Goal: Task Accomplishment & Management: Complete application form

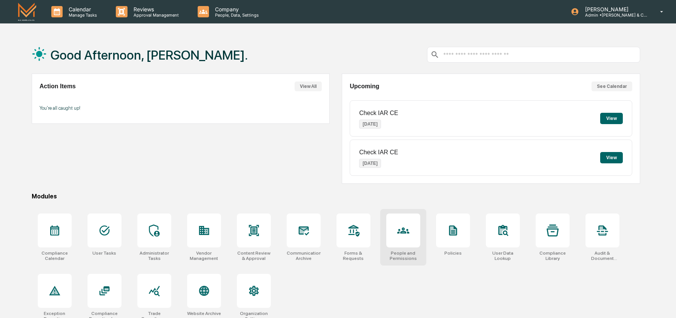
click at [406, 233] on icon at bounding box center [403, 231] width 12 height 6
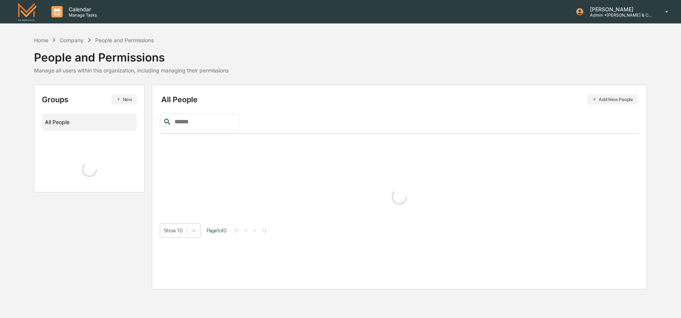
click at [223, 125] on input "text" at bounding box center [203, 122] width 64 height 10
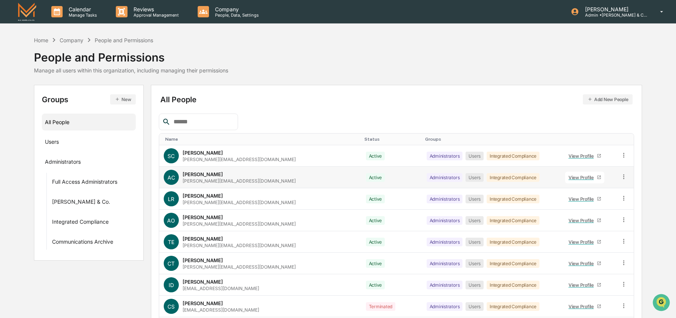
click at [621, 179] on icon at bounding box center [624, 176] width 7 height 7
click at [602, 199] on div "Change Status" at bounding box center [590, 204] width 75 height 15
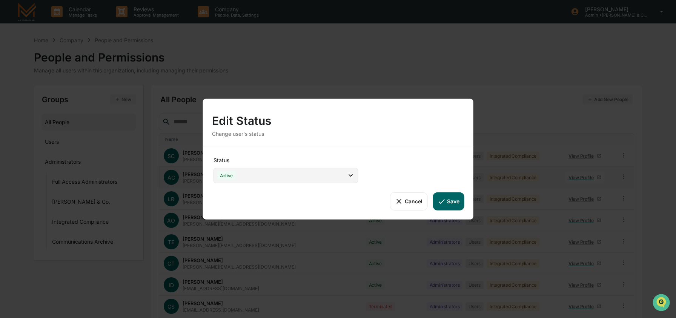
click at [305, 179] on div "Active" at bounding box center [286, 175] width 145 height 15
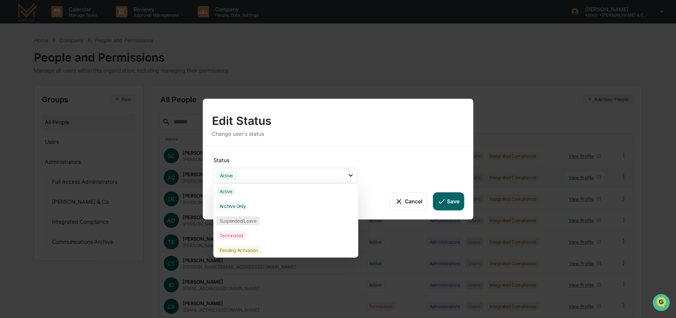
click at [277, 249] on div "Pending Activation" at bounding box center [286, 250] width 145 height 15
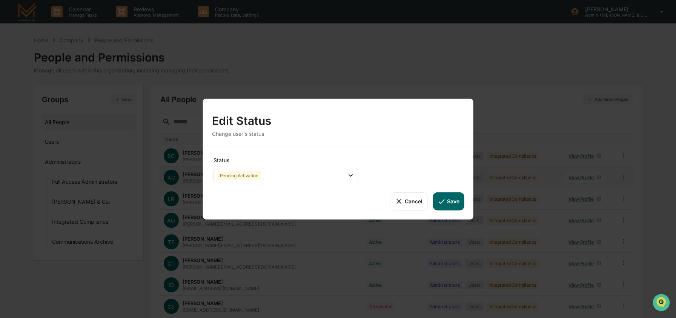
click at [448, 197] on button "Save" at bounding box center [448, 201] width 31 height 18
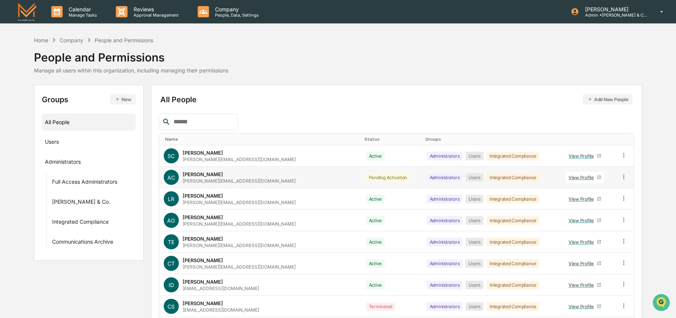
click at [621, 179] on icon at bounding box center [624, 176] width 7 height 7
click at [574, 206] on div "Change Status" at bounding box center [590, 204] width 63 height 9
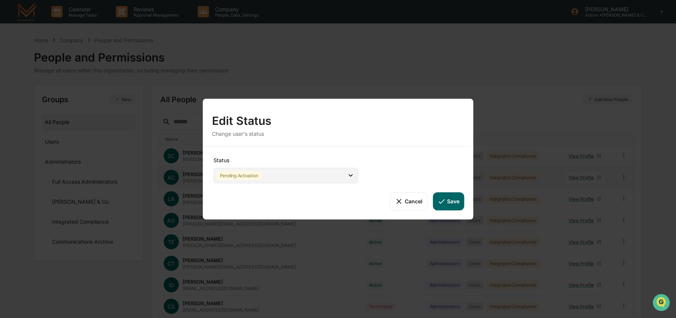
click at [320, 176] on div "Pending Activation" at bounding box center [286, 175] width 145 height 15
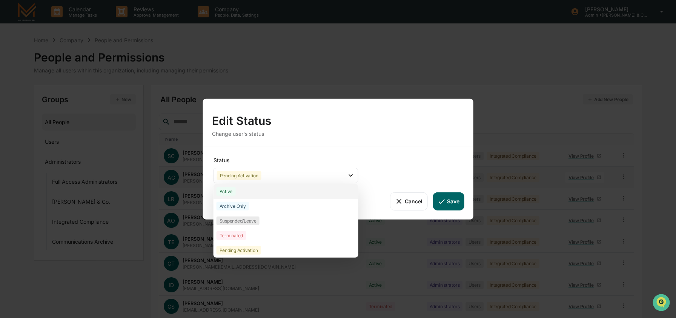
click at [310, 196] on div "Active" at bounding box center [286, 191] width 145 height 15
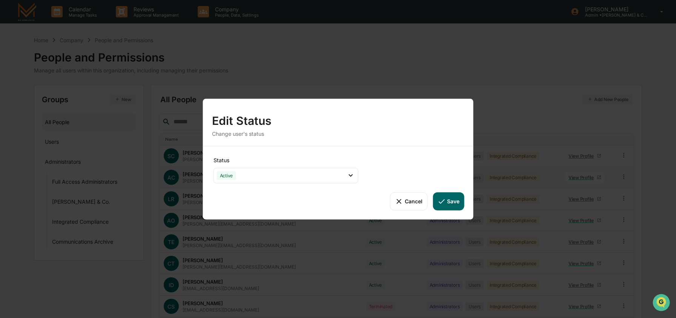
click at [451, 205] on button "Save" at bounding box center [448, 201] width 31 height 18
click at [450, 202] on button "Save" at bounding box center [448, 201] width 31 height 18
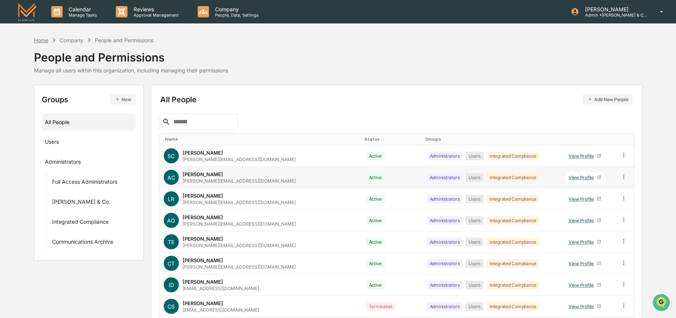
click at [44, 41] on div "Home" at bounding box center [41, 40] width 14 height 6
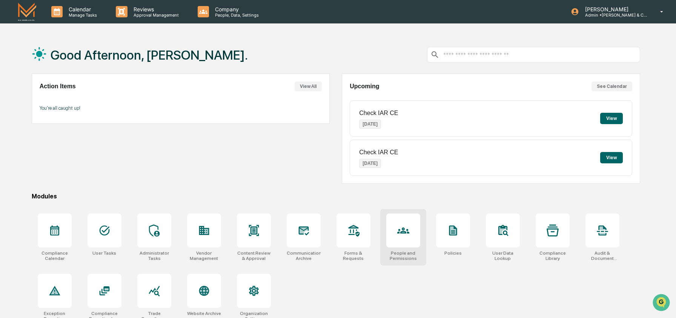
click at [411, 241] on div at bounding box center [404, 231] width 34 height 34
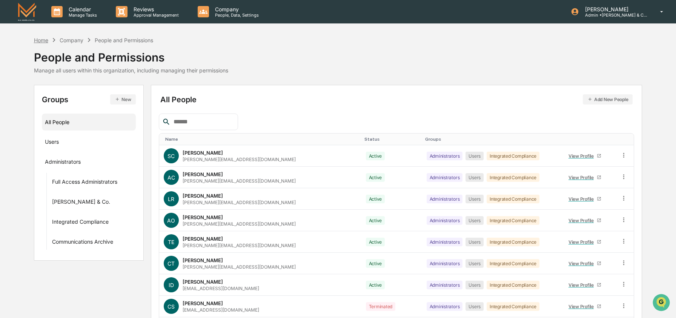
click at [38, 42] on div "Home" at bounding box center [41, 40] width 14 height 6
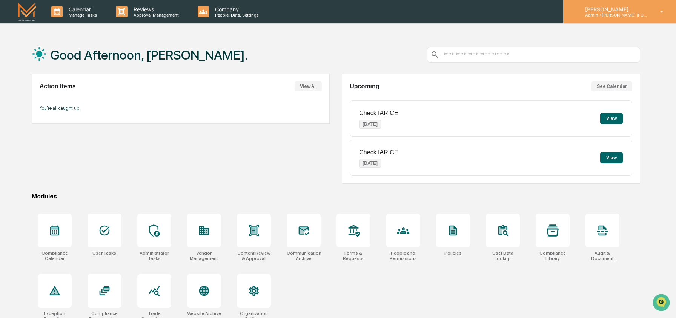
click at [655, 7] on div "[PERSON_NAME] Admin • [PERSON_NAME] & Co. - BD" at bounding box center [620, 11] width 113 height 23
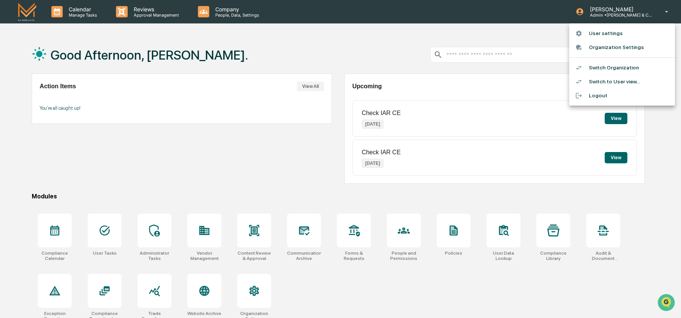
click at [609, 75] on li "Switch to User view..." at bounding box center [622, 82] width 106 height 14
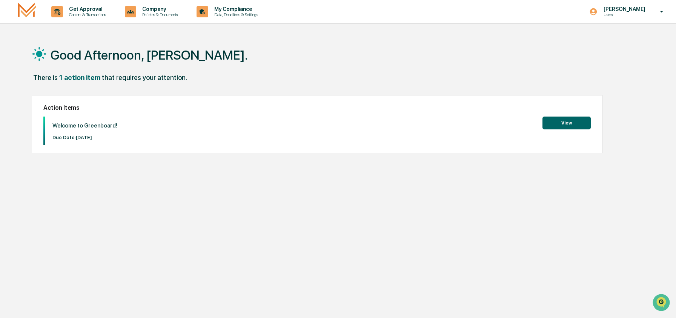
click at [569, 125] on button "View" at bounding box center [567, 123] width 48 height 13
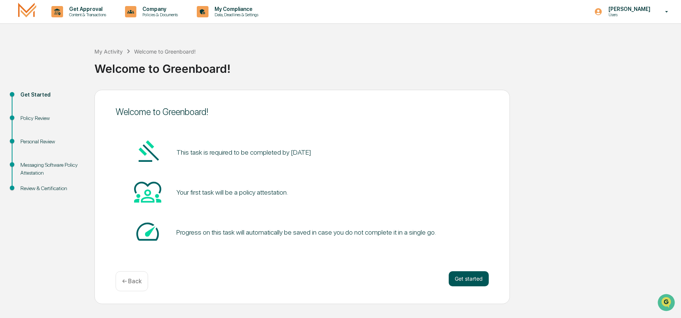
click at [461, 276] on button "Get started" at bounding box center [468, 278] width 40 height 15
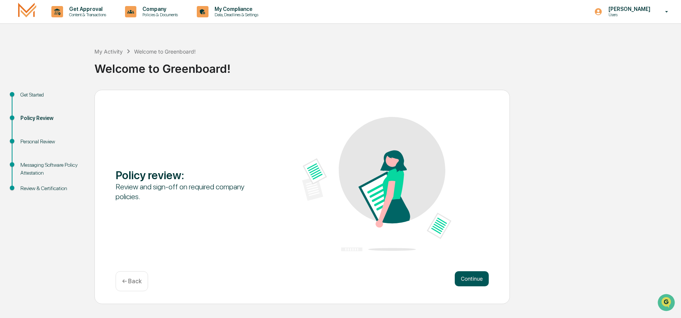
click at [464, 277] on button "Continue" at bounding box center [471, 278] width 34 height 15
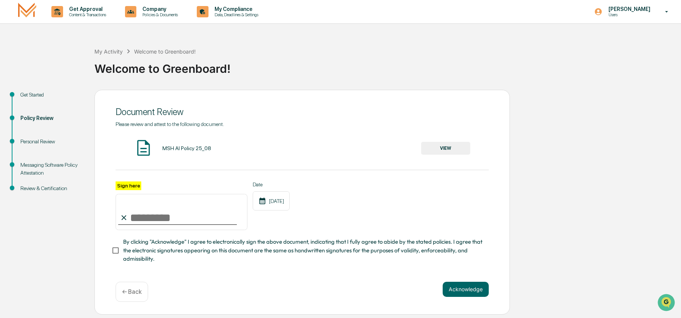
click at [183, 219] on input "Sign here" at bounding box center [182, 212] width 132 height 36
type input "**********"
click at [130, 251] on span "By clicking "Acknowledge" I agree to electronically sign the above document, in…" at bounding box center [302, 250] width 359 height 25
click at [463, 286] on button "Acknowledge" at bounding box center [465, 289] width 46 height 15
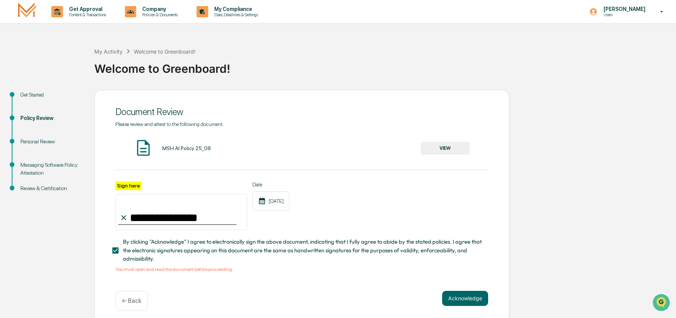
click at [464, 143] on button "VIEW" at bounding box center [445, 148] width 49 height 13
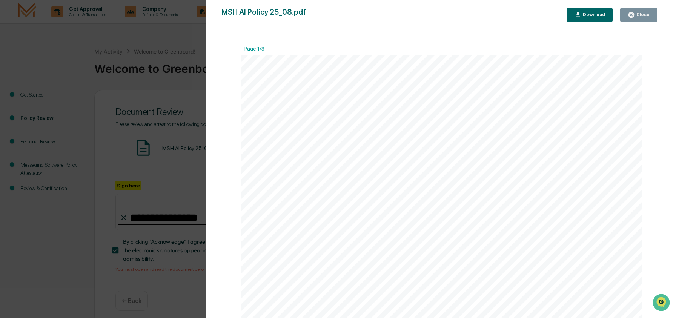
click at [645, 17] on div "Close" at bounding box center [642, 14] width 15 height 5
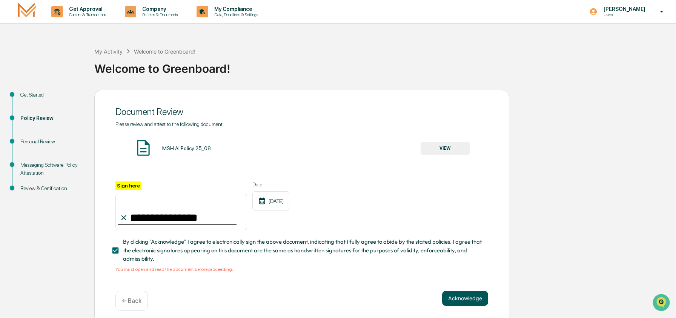
click at [451, 299] on button "Acknowledge" at bounding box center [465, 298] width 46 height 15
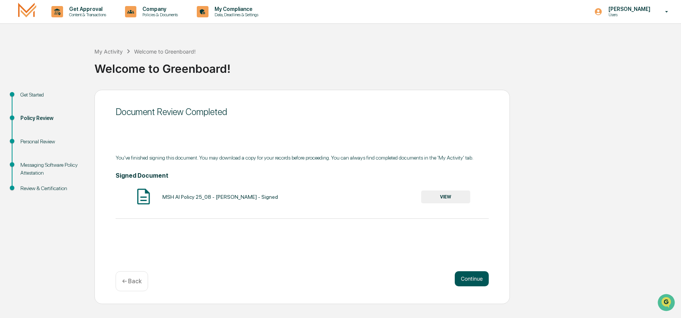
click at [469, 276] on button "Continue" at bounding box center [471, 278] width 34 height 15
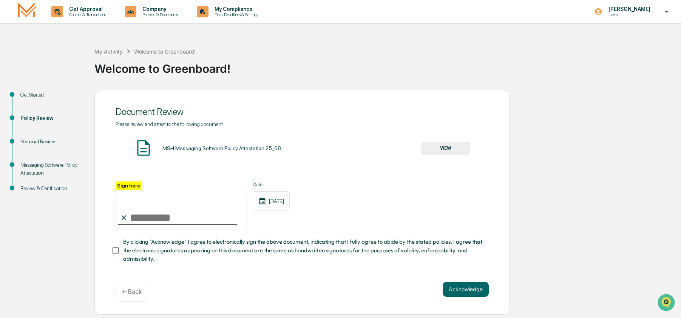
click at [447, 151] on button "VIEW" at bounding box center [445, 148] width 49 height 13
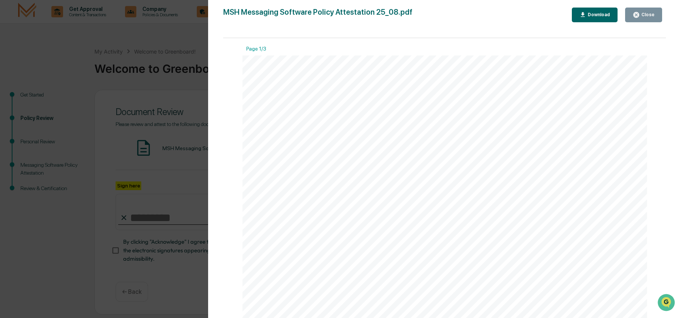
click at [635, 13] on icon "button" at bounding box center [636, 15] width 6 height 6
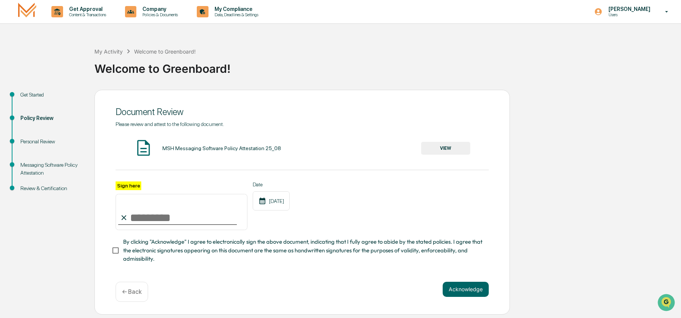
click at [164, 214] on input "Sign here" at bounding box center [182, 212] width 132 height 36
type input "**********"
click at [466, 292] on button "Acknowledge" at bounding box center [465, 289] width 46 height 15
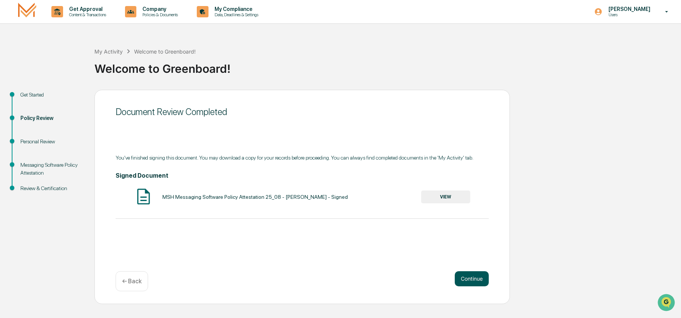
click at [467, 283] on button "Continue" at bounding box center [471, 278] width 34 height 15
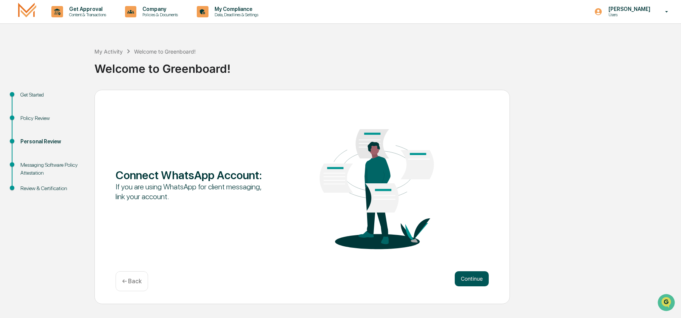
click at [479, 277] on button "Continue" at bounding box center [471, 278] width 34 height 15
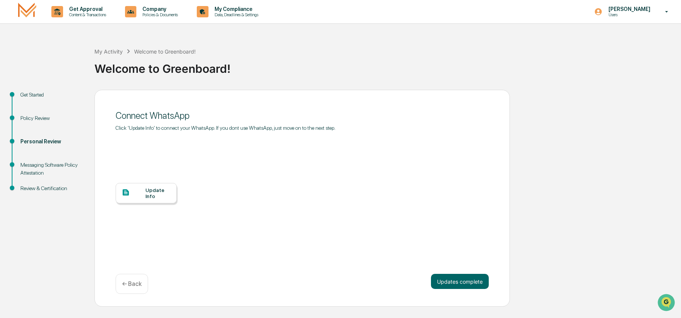
click at [145, 197] on div at bounding box center [134, 192] width 24 height 9
